Goal: Task Accomplishment & Management: Use online tool/utility

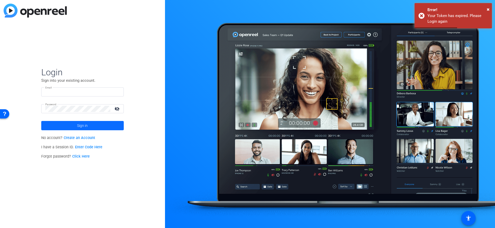
type input "[EMAIL_ADDRESS][DOMAIN_NAME]"
click at [105, 126] on span at bounding box center [82, 125] width 82 height 12
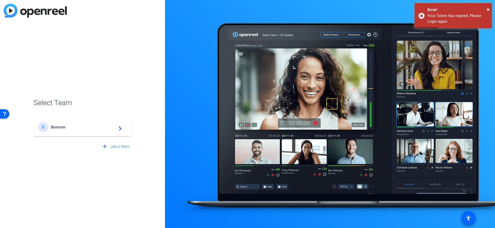
click at [96, 126] on span "Boncom" at bounding box center [83, 127] width 64 height 5
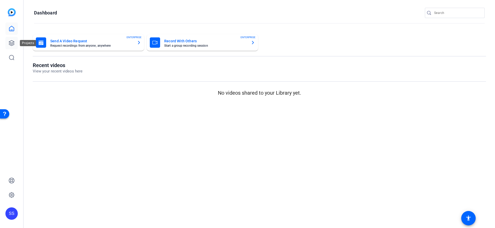
click at [12, 40] on icon at bounding box center [12, 43] width 6 height 6
